Goal: Task Accomplishment & Management: Use online tool/utility

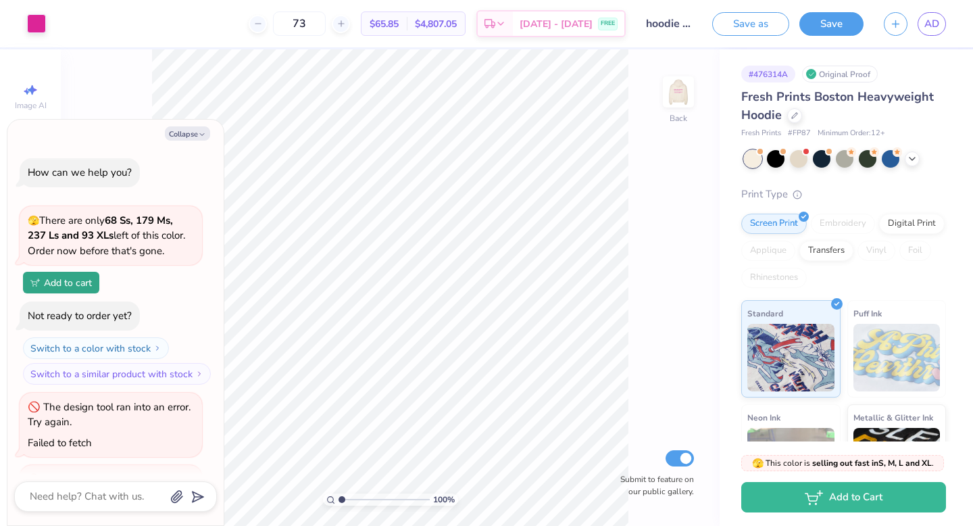
scroll to position [776, 0]
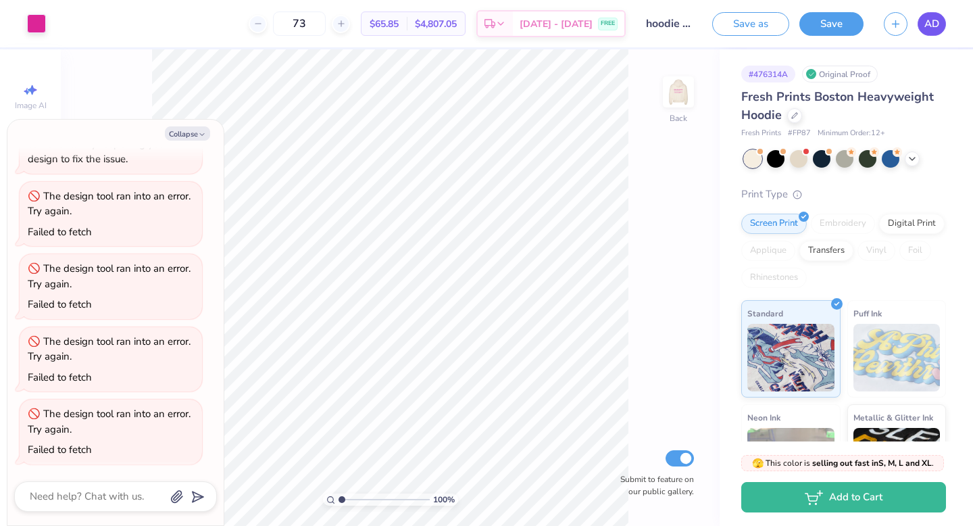
click at [931, 24] on span "AD" at bounding box center [931, 24] width 15 height 16
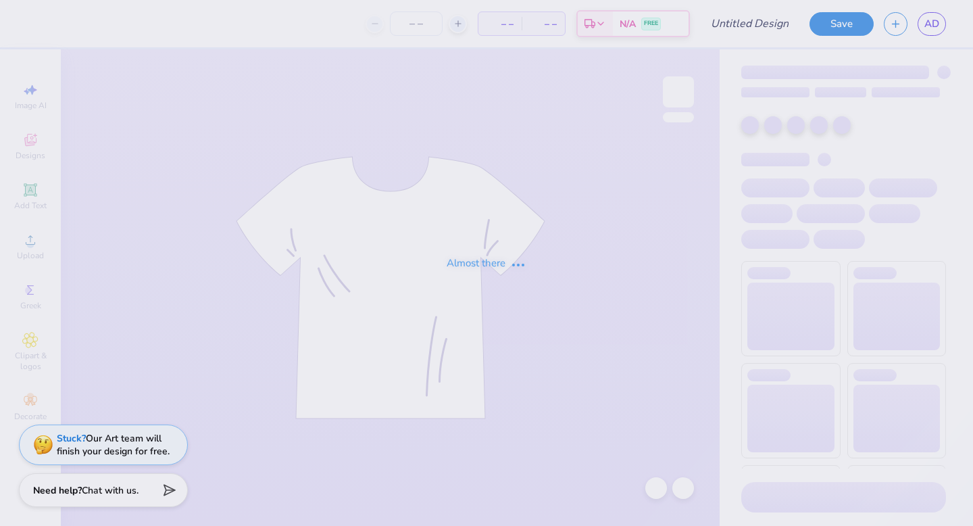
type input "Tote options for merch drop"
type input "12"
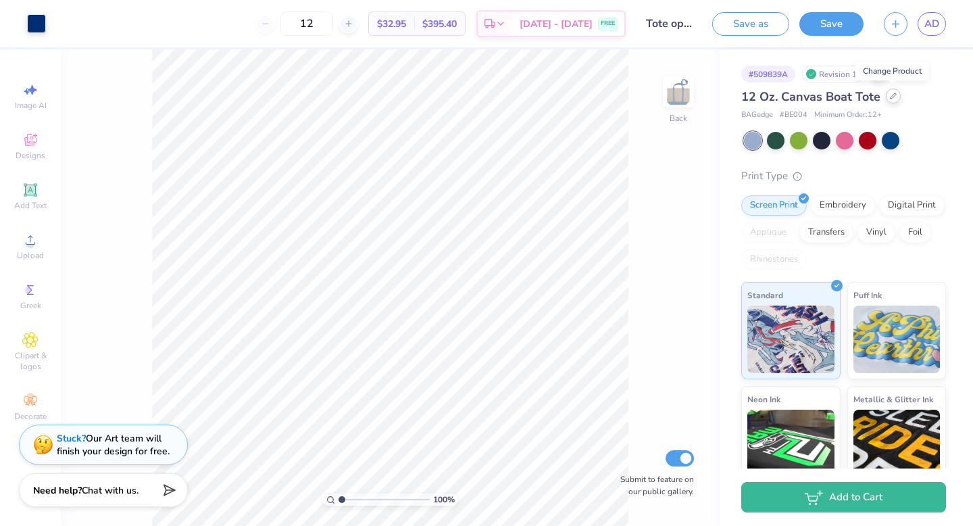
click at [892, 99] on icon at bounding box center [893, 96] width 7 height 7
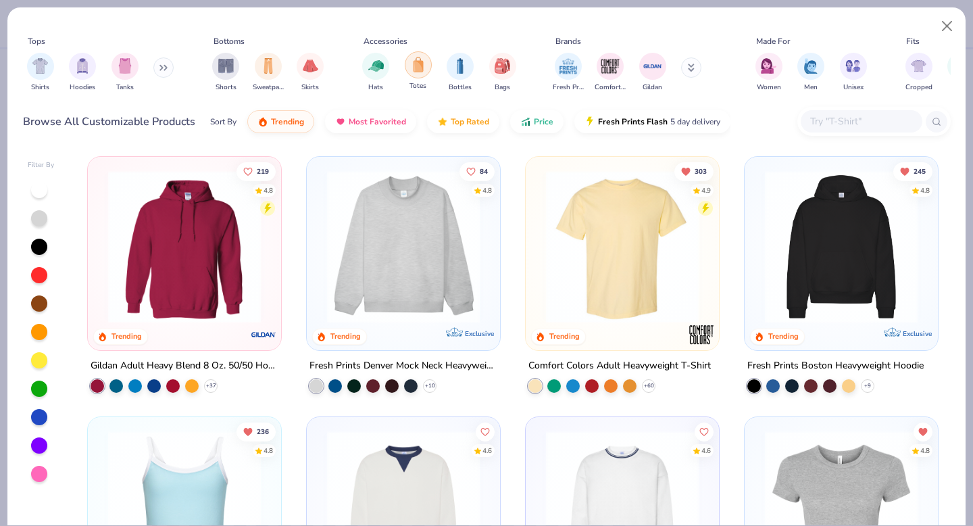
click at [417, 78] on div "filter for Totes" at bounding box center [418, 64] width 27 height 27
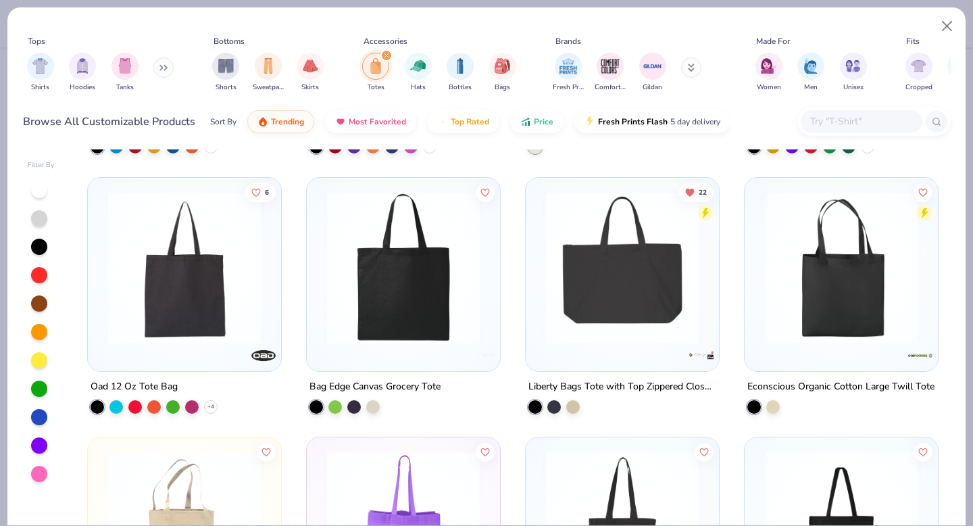
scroll to position [499, 0]
click at [676, 275] on img at bounding box center [622, 267] width 166 height 153
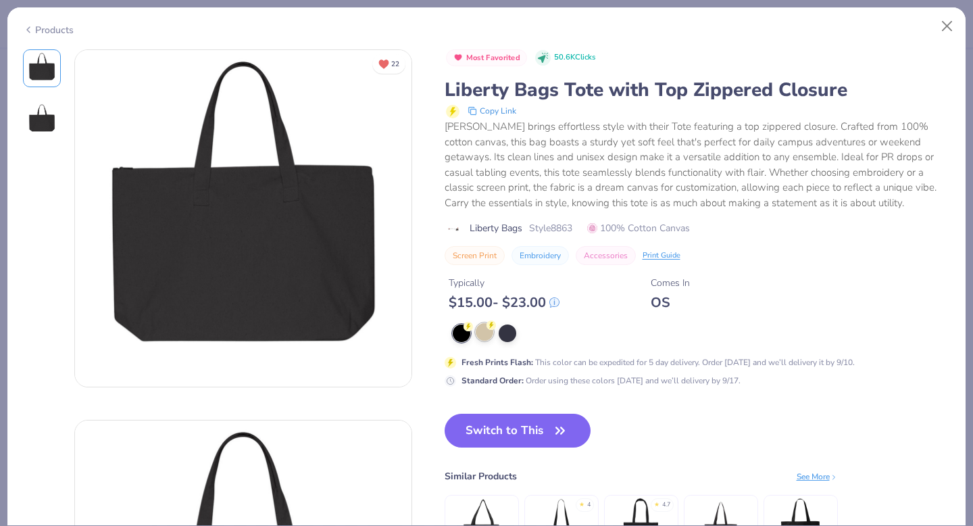
click at [478, 334] on div at bounding box center [485, 332] width 18 height 18
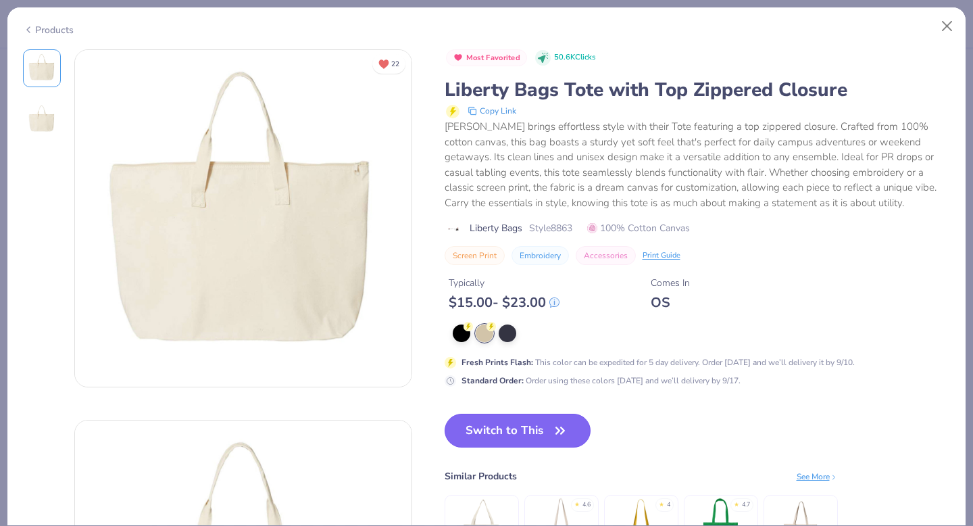
click at [504, 437] on button "Switch to This" at bounding box center [518, 431] width 147 height 34
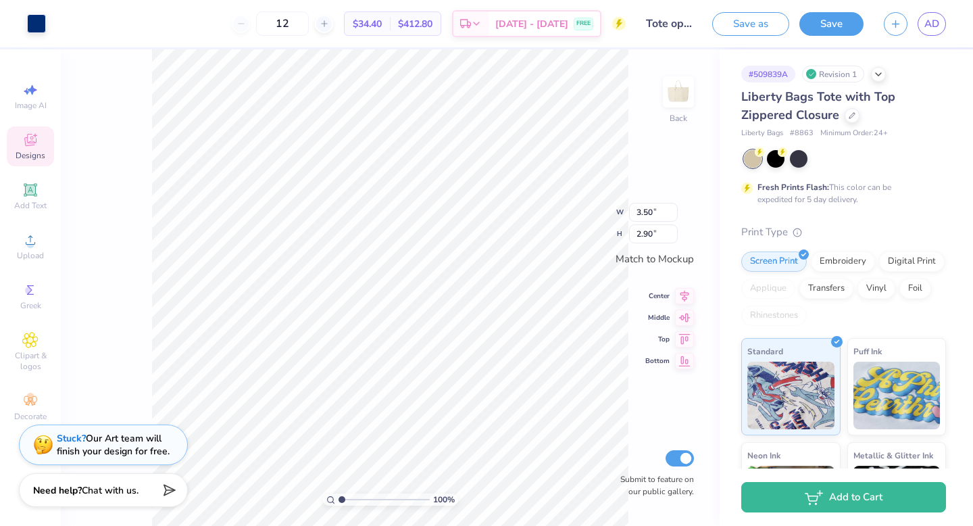
type input "8.58"
type input "7.11"
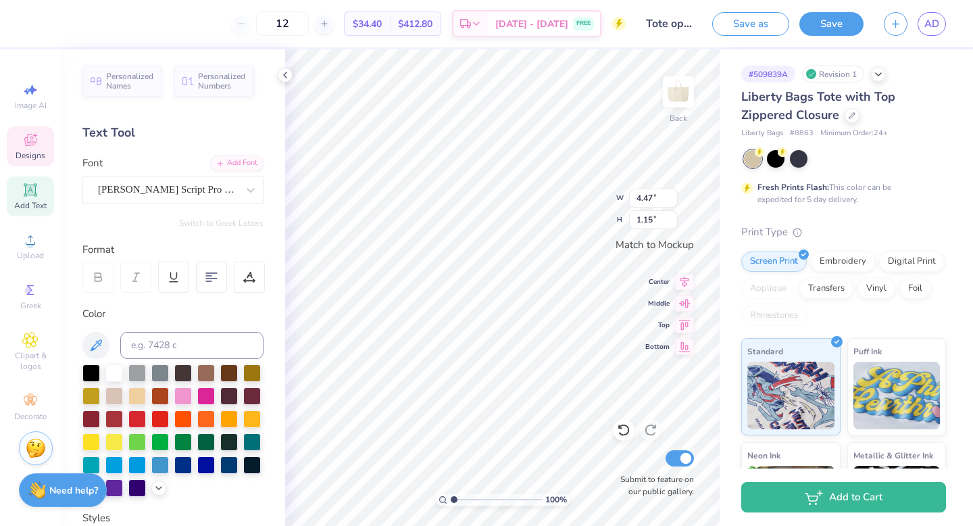
type input "4.47"
type input "1.15"
type textarea "Delta"
type textarea "Phi"
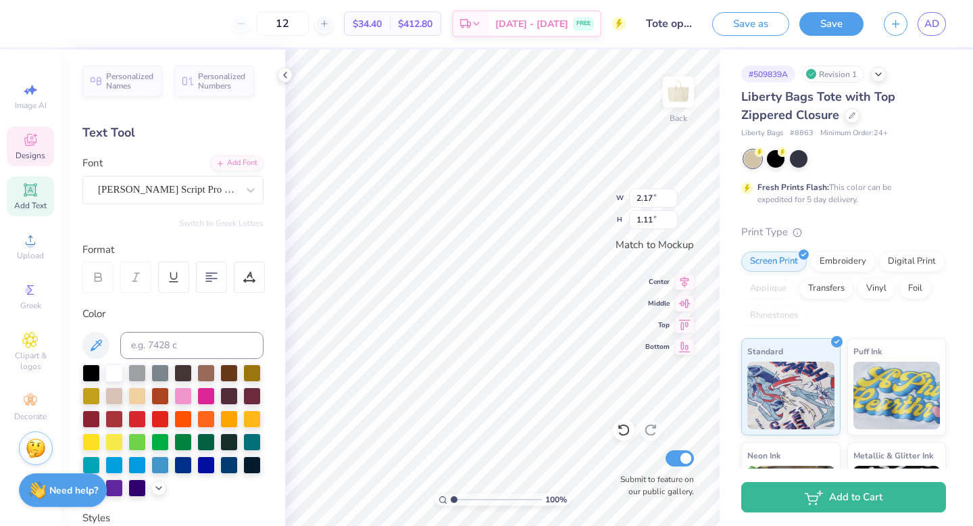
type textarea "Epsilon"
type input "2.99"
type input "0.86"
type input "2.17"
type input "1.11"
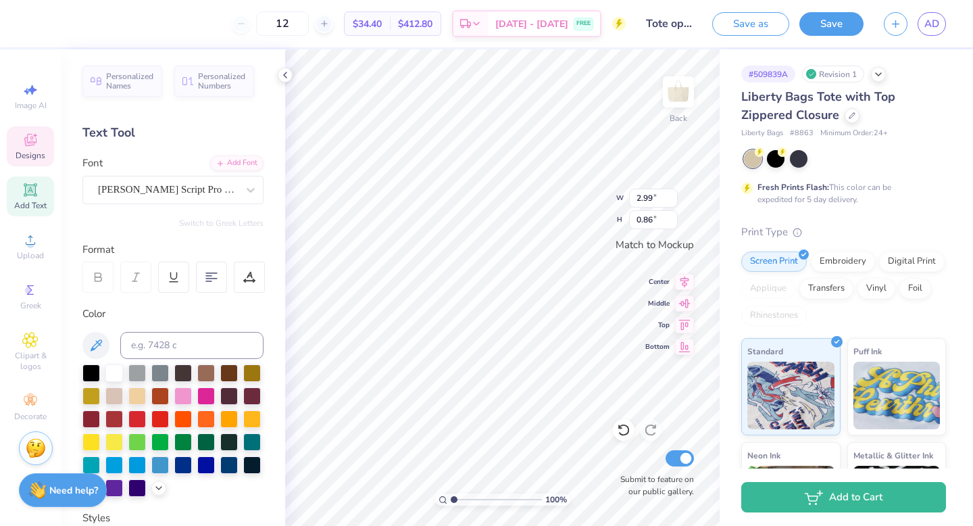
type input "2.17"
type input "1.11"
type input "8.58"
type input "7.11"
type input "2.17"
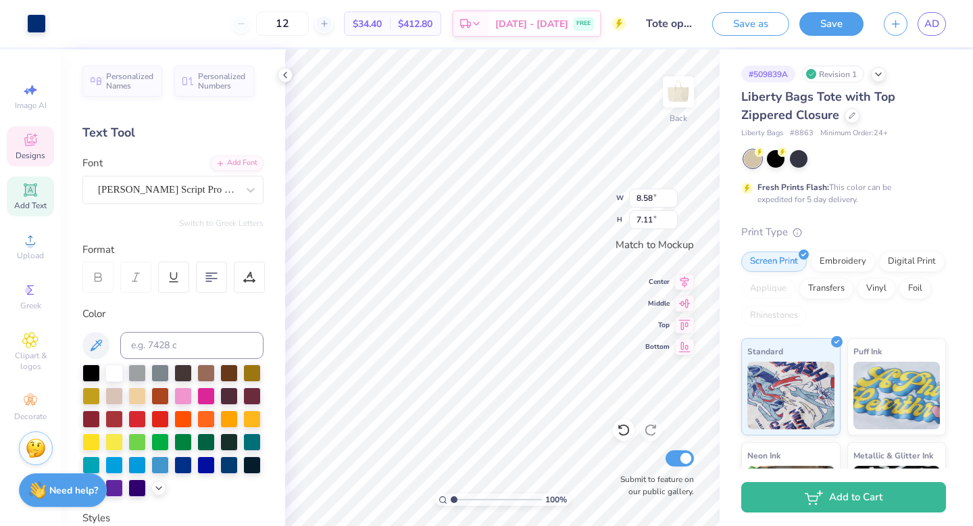
type input "1.11"
click at [39, 22] on div at bounding box center [36, 22] width 19 height 19
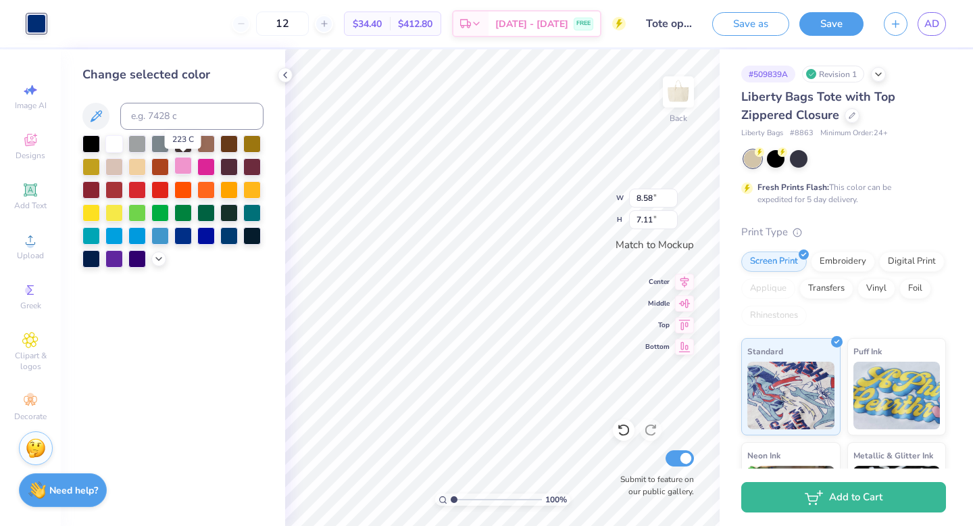
click at [183, 161] on div at bounding box center [183, 166] width 18 height 18
click at [159, 260] on icon at bounding box center [158, 257] width 11 height 11
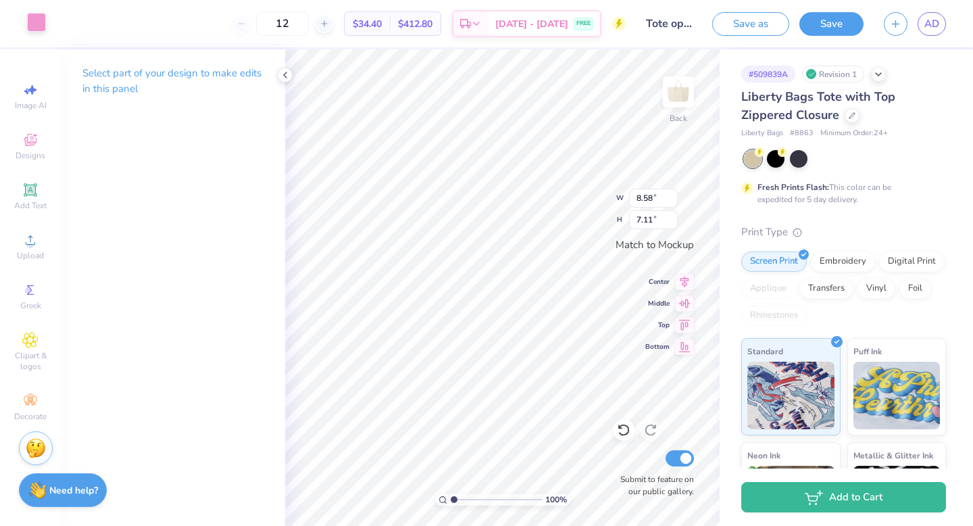
click at [43, 33] on div "Art colors" at bounding box center [23, 23] width 46 height 47
click at [41, 27] on div at bounding box center [36, 22] width 19 height 19
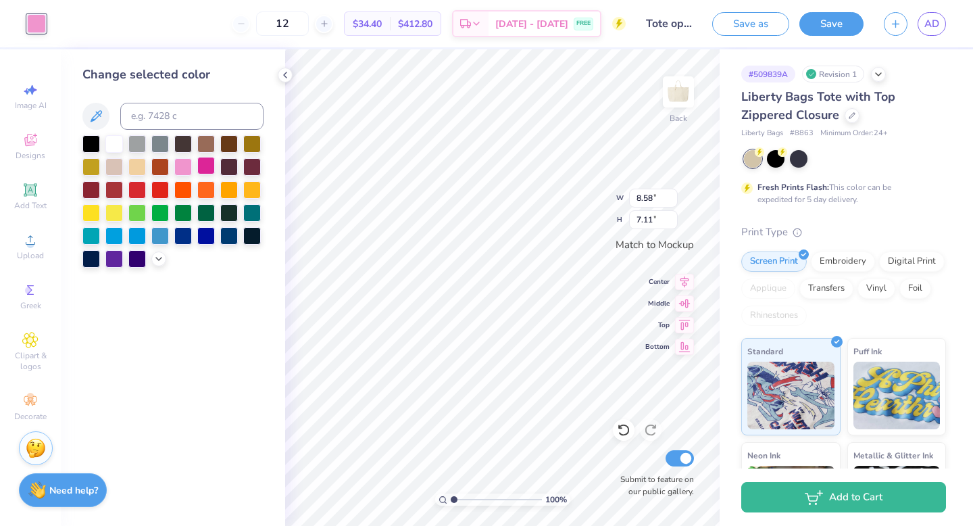
click at [205, 166] on div at bounding box center [206, 166] width 18 height 18
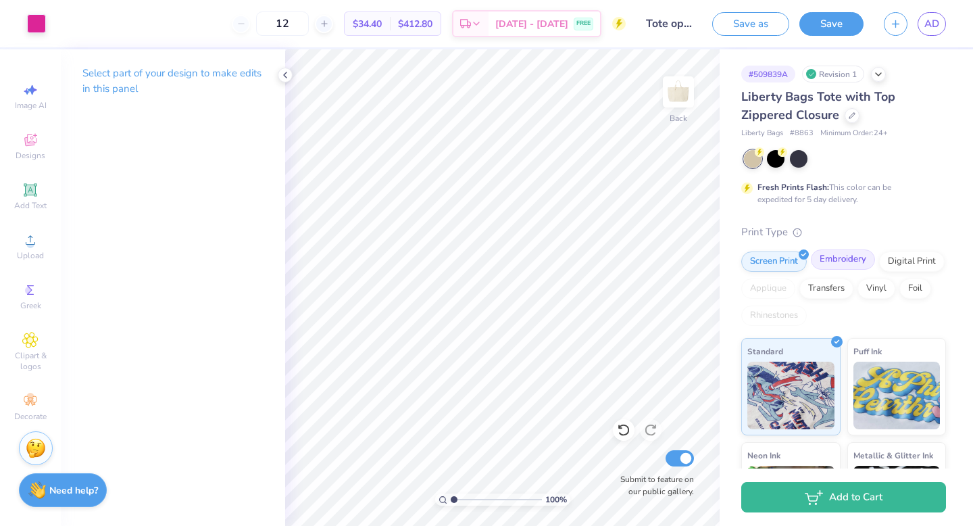
click at [842, 257] on div "Embroidery" at bounding box center [843, 259] width 64 height 20
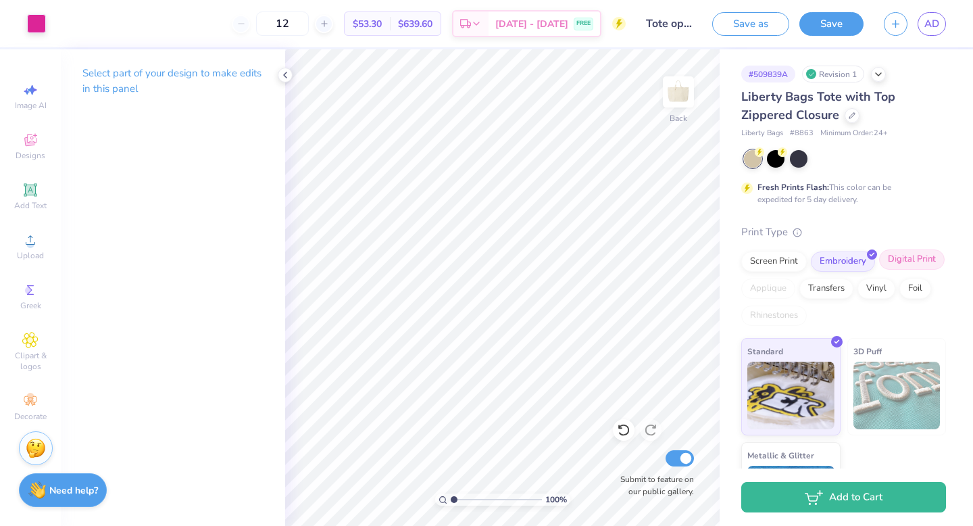
click at [895, 259] on div "Digital Print" at bounding box center [912, 259] width 66 height 20
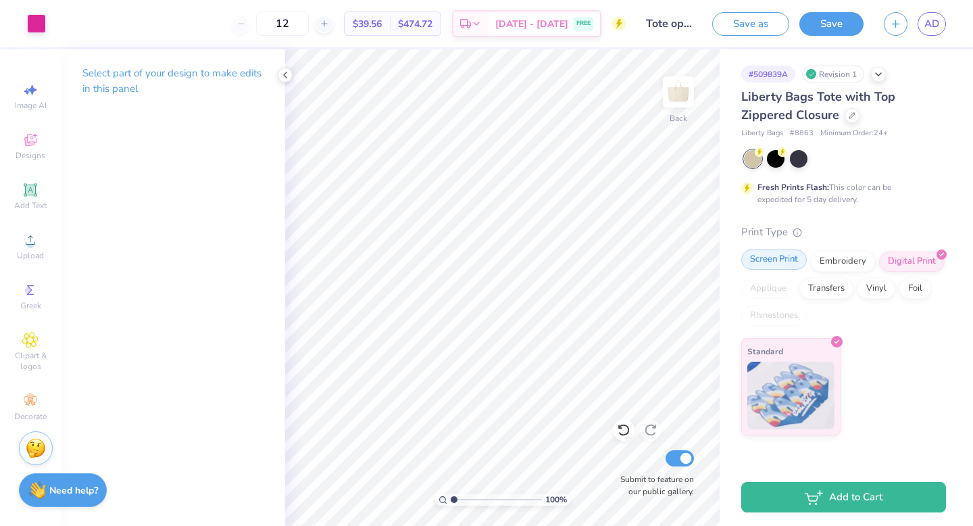
click at [780, 260] on div "Screen Print" at bounding box center [774, 259] width 66 height 20
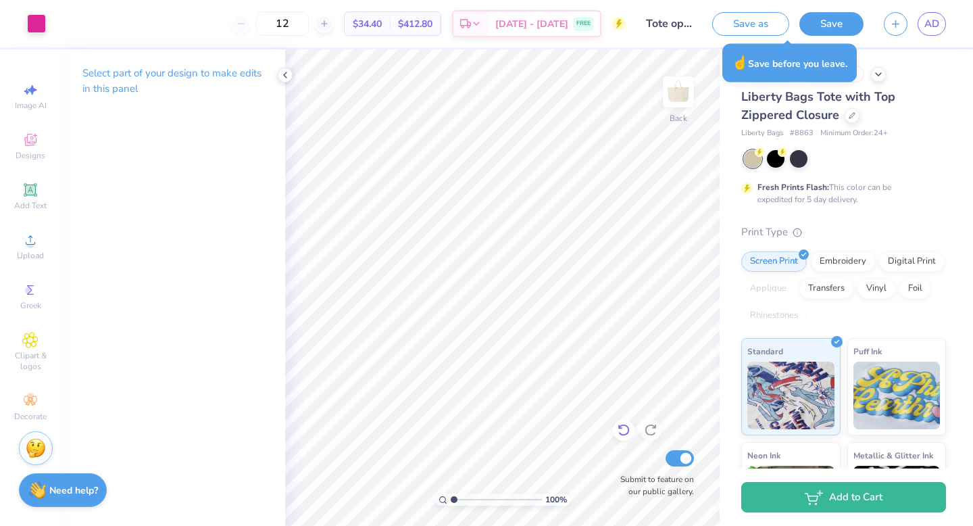
click at [619, 433] on icon at bounding box center [624, 430] width 14 height 14
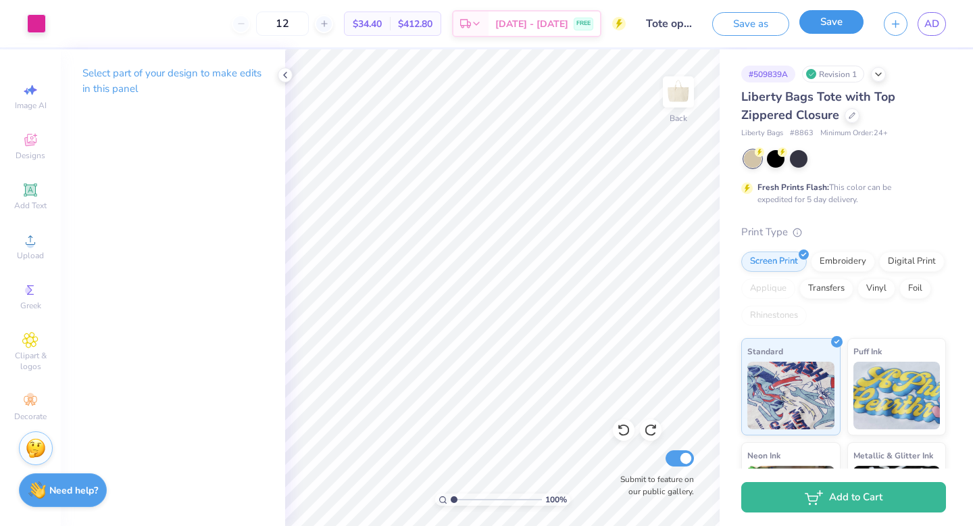
click at [832, 25] on button "Save" at bounding box center [831, 22] width 64 height 24
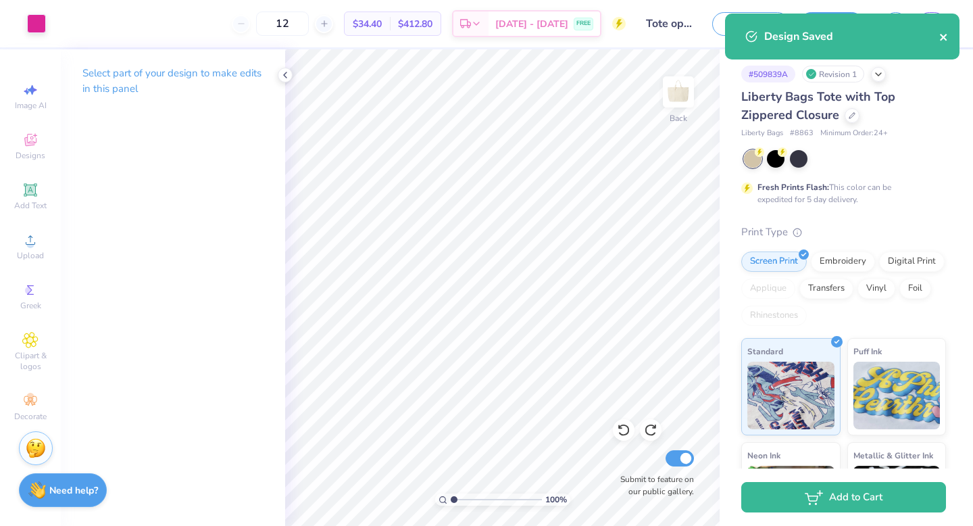
click at [946, 39] on icon "close" at bounding box center [943, 37] width 7 height 7
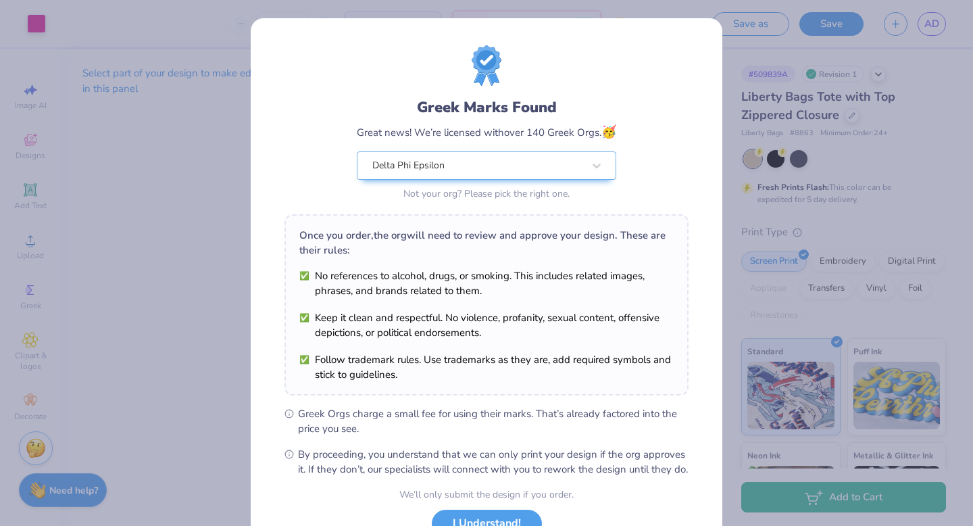
scroll to position [107, 0]
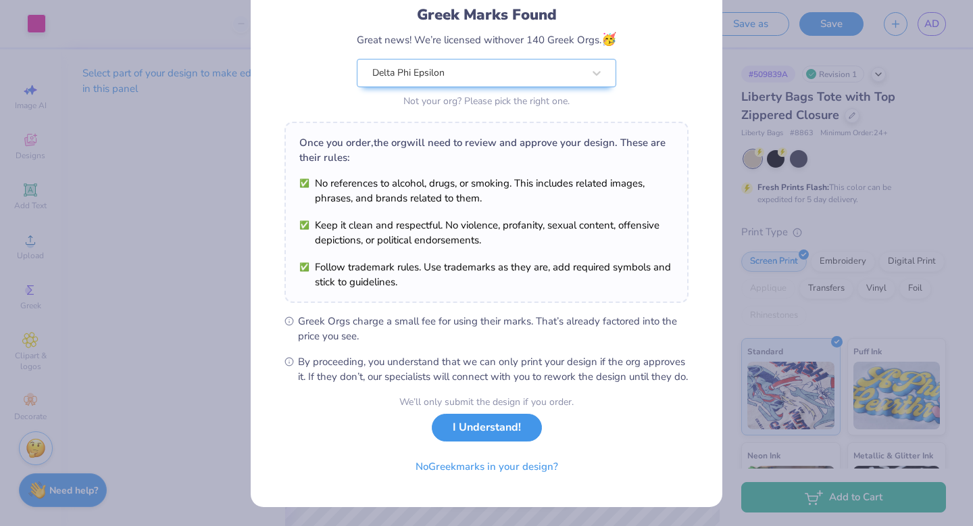
click at [496, 421] on button "I Understand!" at bounding box center [487, 428] width 110 height 28
